Goal: Find specific page/section: Find specific page/section

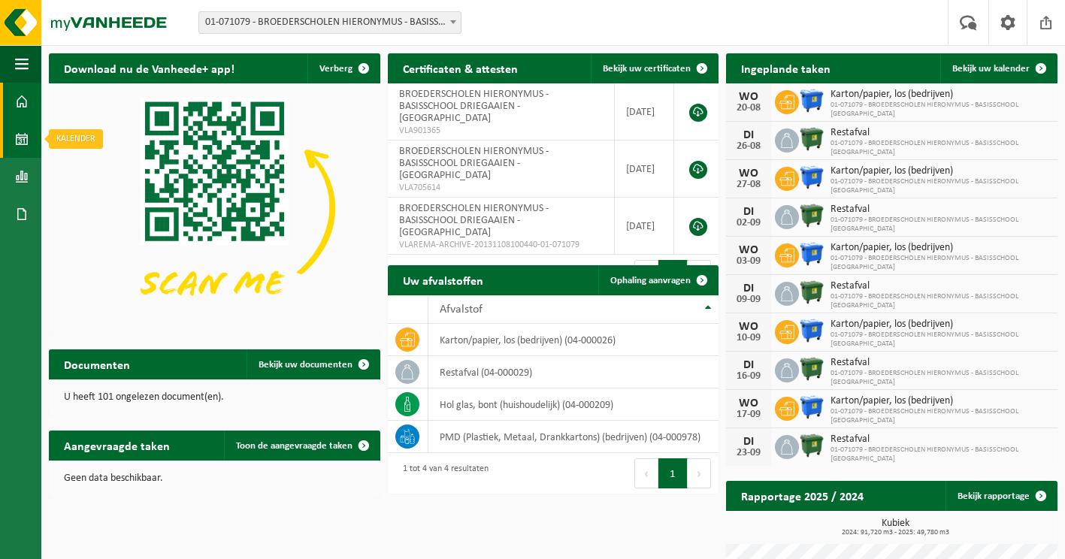
click at [19, 138] on span at bounding box center [22, 139] width 14 height 38
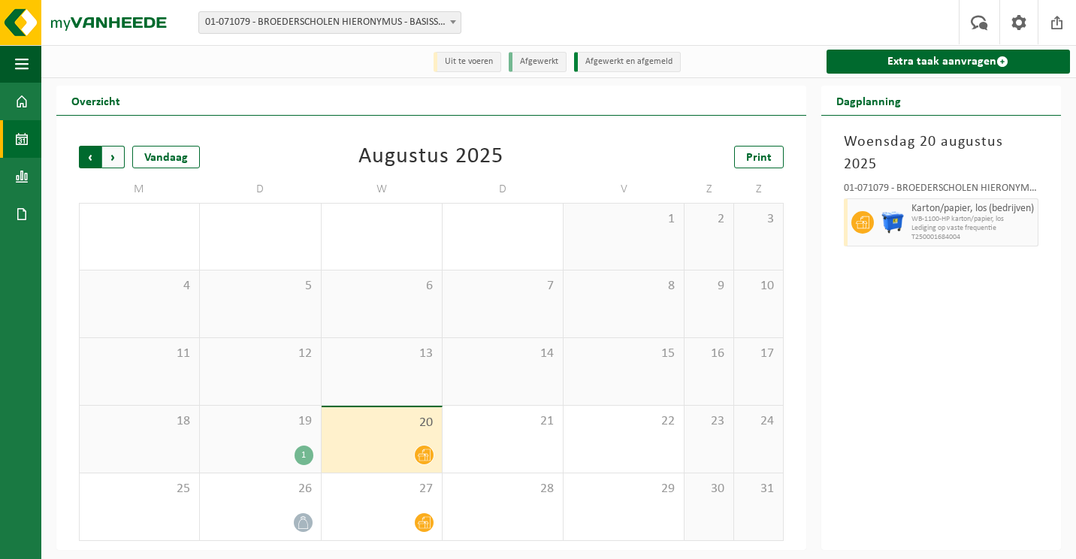
click at [113, 162] on span "Volgende" at bounding box center [113, 157] width 23 height 23
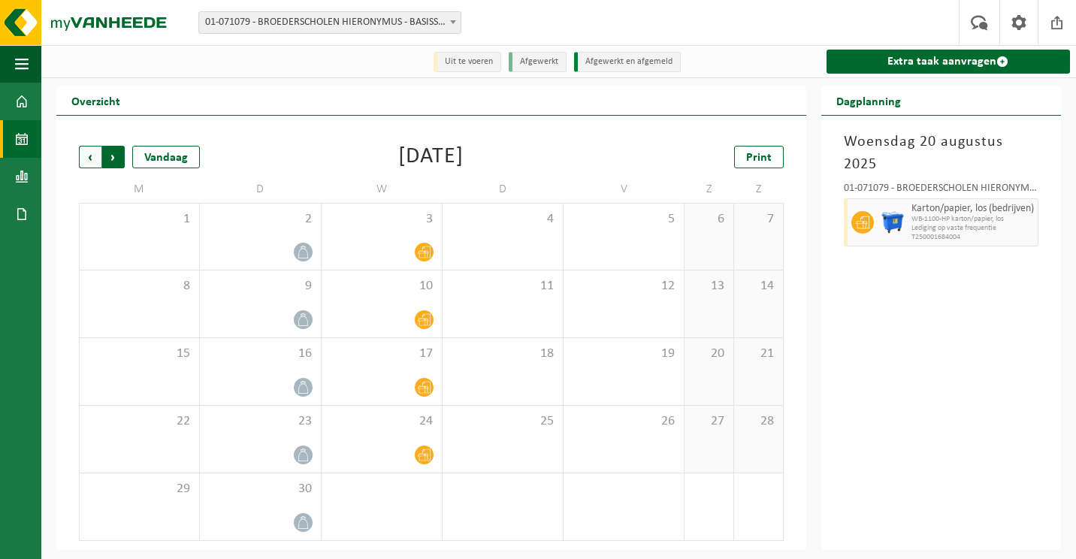
click at [92, 159] on span "Vorige" at bounding box center [90, 157] width 23 height 23
